Goal: Navigation & Orientation: Find specific page/section

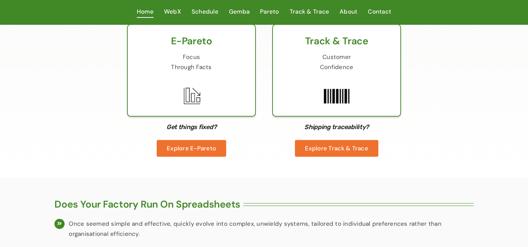
scroll to position [550, 0]
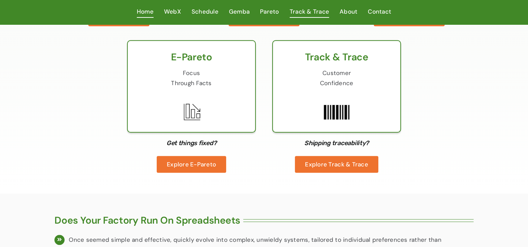
click at [312, 16] on span "Track & Trace" at bounding box center [309, 12] width 39 height 10
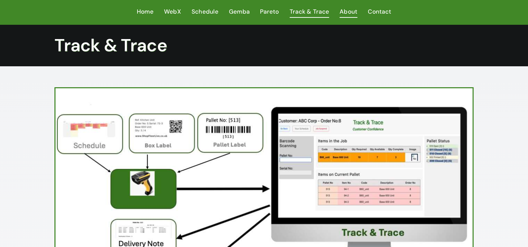
click at [345, 12] on span "About" at bounding box center [349, 12] width 18 height 10
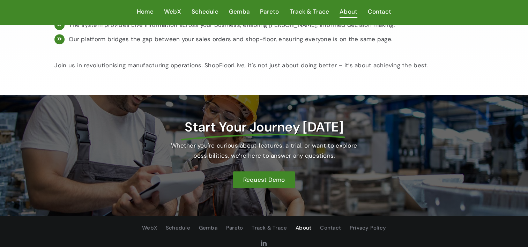
scroll to position [630, 0]
